Goal: Transaction & Acquisition: Obtain resource

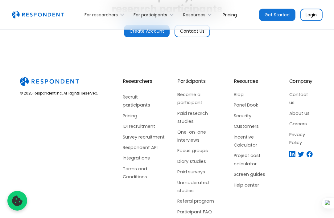
scroll to position [1610, 0]
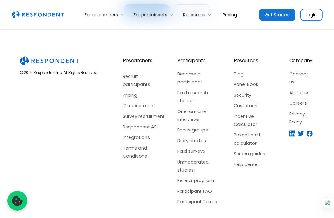
click at [292, 99] on link "Careers" at bounding box center [301, 103] width 25 height 8
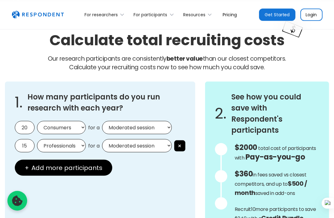
scroll to position [472, 0]
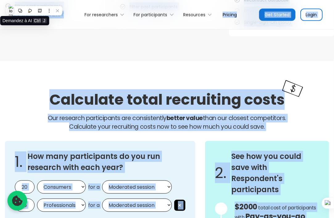
click at [11, 11] on img at bounding box center [10, 11] width 5 height 14
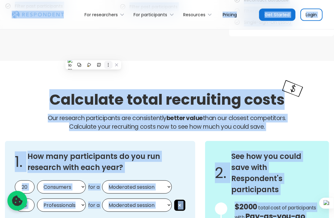
click at [108, 63] on icon at bounding box center [108, 65] width 4 height 4
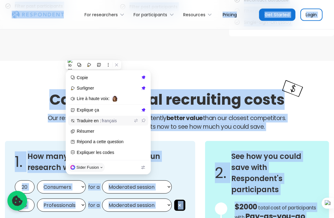
click at [115, 118] on span "français" at bounding box center [109, 120] width 15 height 5
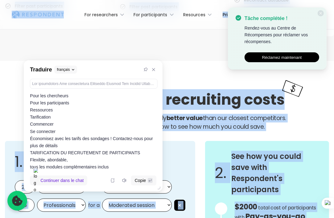
click at [271, 54] on button "Réclamez maintenant" at bounding box center [282, 57] width 75 height 10
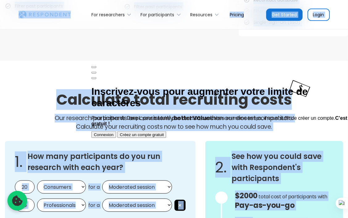
click at [96, 77] on button at bounding box center [93, 78] width 5 height 2
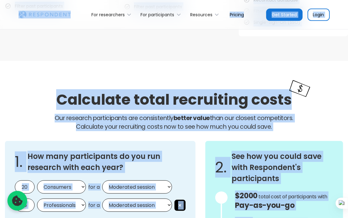
click at [224, 73] on div "Calculate total recruiting costs Our research participants are consistently bet…" at bounding box center [174, 196] width 348 height 271
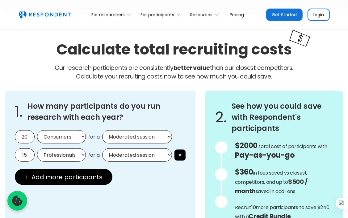
scroll to position [511, 0]
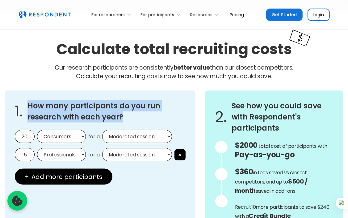
drag, startPoint x: 133, startPoint y: 115, endPoint x: 27, endPoint y: 102, distance: 106.0
click at [27, 102] on h3 "How many participants do you run research with each year?" at bounding box center [106, 112] width 158 height 22
drag, startPoint x: 27, startPoint y: 102, endPoint x: 46, endPoint y: 99, distance: 19.1
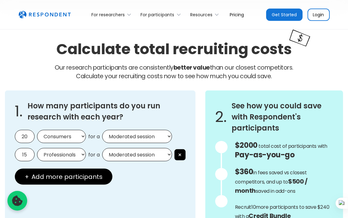
click at [27, 91] on div at bounding box center [27, 91] width 0 height 0
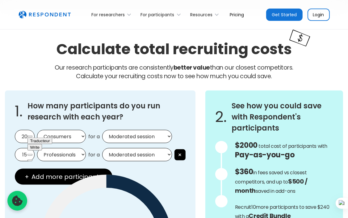
drag, startPoint x: 147, startPoint y: 139, endPoint x: 148, endPoint y: 113, distance: 26.3
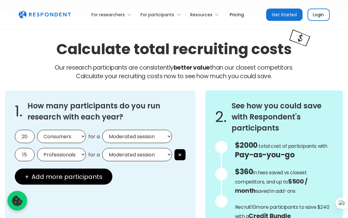
click at [29, 69] on p "Our research participants are consistently better value than our closest compet…" at bounding box center [174, 72] width 338 height 17
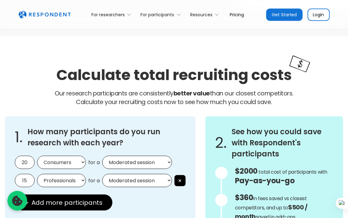
scroll to position [482, 0]
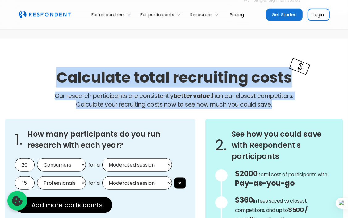
drag, startPoint x: 30, startPoint y: 54, endPoint x: 280, endPoint y: 102, distance: 255.0
click at [280, 102] on div "Calculate total recruiting costs Our research participants are consistently bet…" at bounding box center [174, 174] width 348 height 271
drag, startPoint x: 280, startPoint y: 102, endPoint x: 303, endPoint y: 109, distance: 23.6
click at [303, 109] on icon at bounding box center [303, 111] width 4 height 4
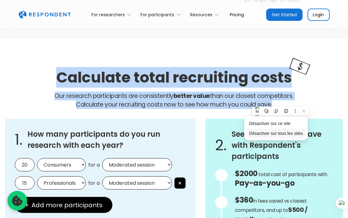
click at [291, 130] on li "Désactiver sur tous les sites" at bounding box center [276, 133] width 59 height 9
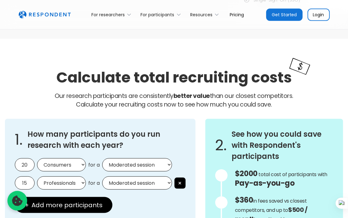
drag, startPoint x: 247, startPoint y: 101, endPoint x: 218, endPoint y: 121, distance: 34.7
click at [218, 121] on div "2. See how you could save with Respondent's participants $2000 Get in touch for…" at bounding box center [274, 199] width 138 height 161
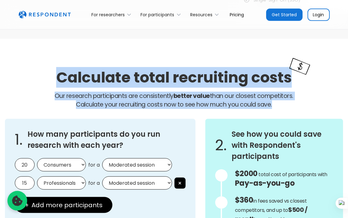
drag, startPoint x: 46, startPoint y: 60, endPoint x: 275, endPoint y: 102, distance: 232.8
click at [275, 102] on div "Calculate total recruiting costs Our research participants are consistently bet…" at bounding box center [174, 174] width 348 height 271
drag, startPoint x: 275, startPoint y: 102, endPoint x: 287, endPoint y: 114, distance: 16.2
click at [271, 109] on div at bounding box center [271, 109] width 0 height 0
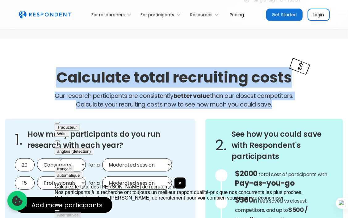
click at [60, 146] on button at bounding box center [57, 147] width 5 height 2
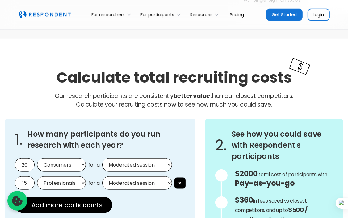
click at [151, 50] on div "Calculate total recruiting costs Our research participants are consistently bet…" at bounding box center [174, 174] width 348 height 271
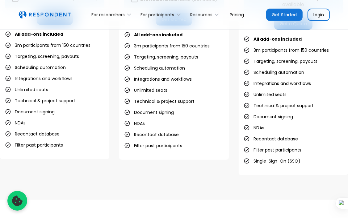
scroll to position [296, 0]
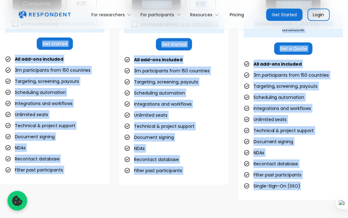
drag, startPoint x: 22, startPoint y: 42, endPoint x: 310, endPoint y: 187, distance: 322.6
click at [310, 187] on div "Pay-as-you-go Great-value research sessions, whenever you need them $40 / sessi…" at bounding box center [174, 49] width 348 height 301
drag, startPoint x: 310, startPoint y: 187, endPoint x: 317, endPoint y: 197, distance: 12.6
click at [300, 189] on div at bounding box center [300, 189] width 0 height 0
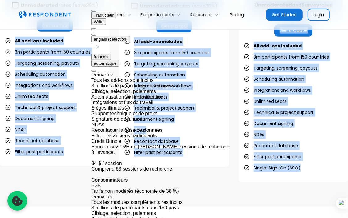
scroll to position [307, 0]
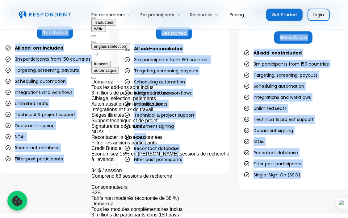
click at [96, 41] on button at bounding box center [93, 42] width 5 height 2
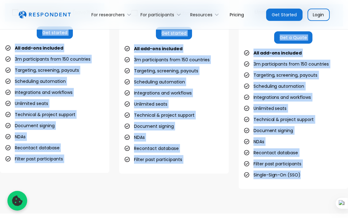
click at [229, 52] on div "Pay-as-you-go Great-value research sessions, whenever you need them $40 / sessi…" at bounding box center [174, 38] width 348 height 301
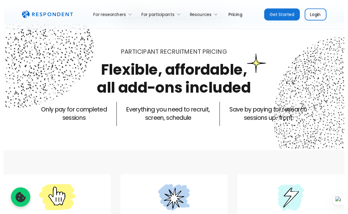
scroll to position [0, 0]
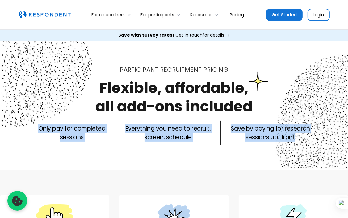
drag, startPoint x: 22, startPoint y: 130, endPoint x: 326, endPoint y: 144, distance: 305.2
click at [326, 144] on div "Only pay for completed sessions Everything you need to recruit, screen, schedul…" at bounding box center [174, 133] width 348 height 25
drag, startPoint x: 326, startPoint y: 144, endPoint x: 312, endPoint y: 150, distance: 15.9
click at [294, 146] on div at bounding box center [294, 146] width 0 height 0
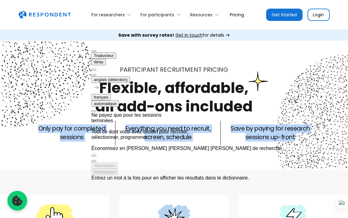
click at [96, 74] on button at bounding box center [93, 75] width 5 height 2
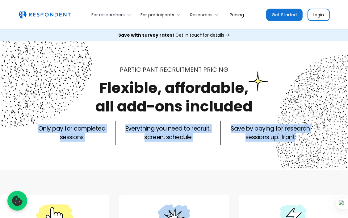
click at [129, 15] on icon at bounding box center [129, 15] width 6 height 6
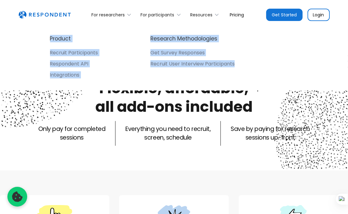
drag, startPoint x: 83, startPoint y: 10, endPoint x: 246, endPoint y: 75, distance: 175.2
click at [246, 22] on div "For researchers Product Recruit Participants Respondent API Integrations Resear…" at bounding box center [174, 14] width 321 height 15
drag, startPoint x: 246, startPoint y: 75, endPoint x: 251, endPoint y: 84, distance: 10.8
click at [236, 80] on div at bounding box center [236, 80] width 0 height 0
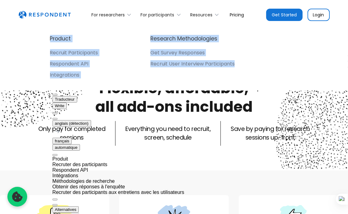
click at [57, 118] on button at bounding box center [54, 119] width 5 height 2
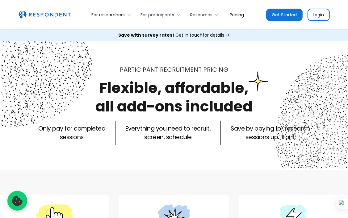
click at [179, 14] on icon at bounding box center [179, 15] width 6 height 6
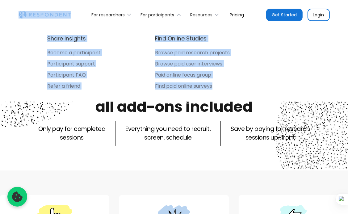
drag, startPoint x: 49, startPoint y: 23, endPoint x: 227, endPoint y: 86, distance: 189.0
click at [227, 30] on div "For researchers Product Recruit Participants Respondent API Integrations Resear…" at bounding box center [174, 15] width 348 height 30
drag, startPoint x: 227, startPoint y: 86, endPoint x: 231, endPoint y: 95, distance: 9.9
click at [216, 92] on div at bounding box center [216, 92] width 0 height 0
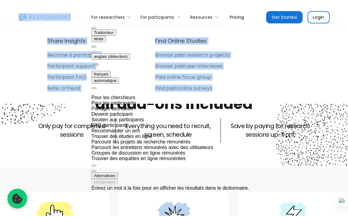
scroll to position [6, 0]
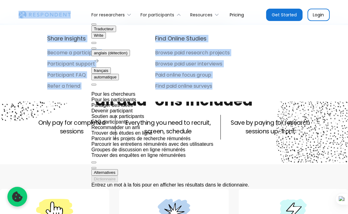
click at [96, 48] on button at bounding box center [93, 49] width 5 height 2
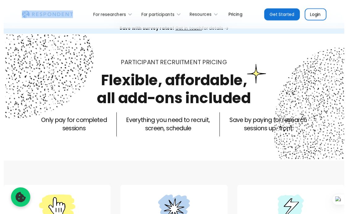
scroll to position [0, 0]
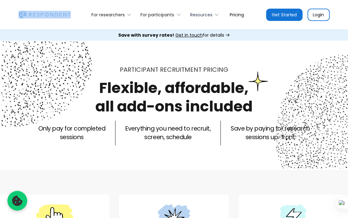
click at [216, 15] on icon at bounding box center [217, 15] width 6 height 6
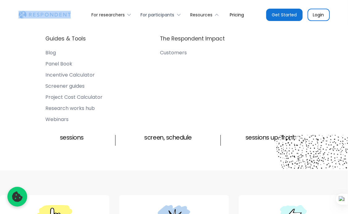
click at [176, 15] on icon at bounding box center [179, 15] width 6 height 6
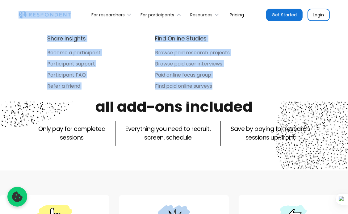
click at [287, 46] on div "Share Insights Become a participant Participant support Participant FAQ Refer a…" at bounding box center [174, 63] width 311 height 77
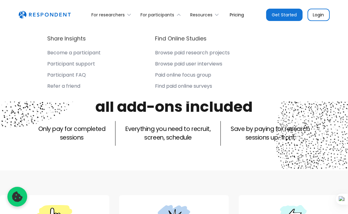
click at [212, 86] on div "Find paid online surveys" at bounding box center [183, 86] width 57 height 6
